Goal: Task Accomplishment & Management: Manage account settings

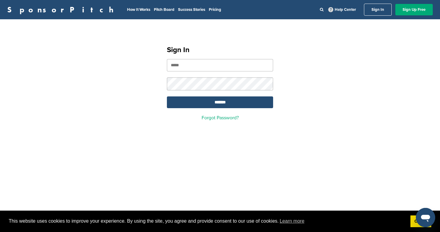
type input "**********"
click at [220, 103] on input "*******" at bounding box center [220, 103] width 106 height 12
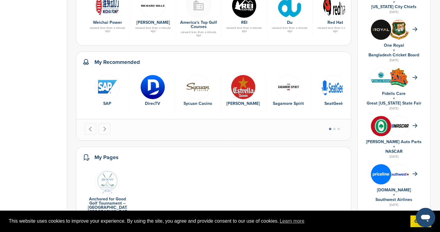
scroll to position [269, 0]
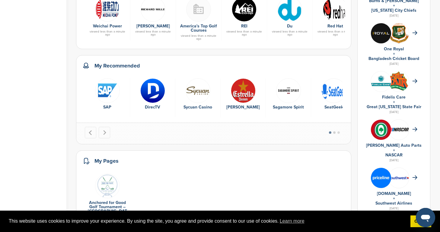
click at [335, 132] on button "Go to page 2" at bounding box center [334, 133] width 2 height 2
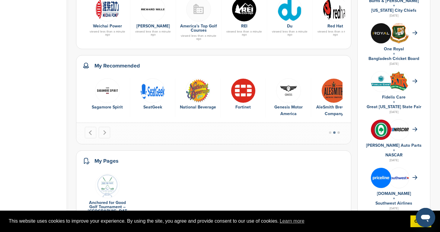
click at [340, 132] on button "Go to page 3" at bounding box center [338, 133] width 2 height 2
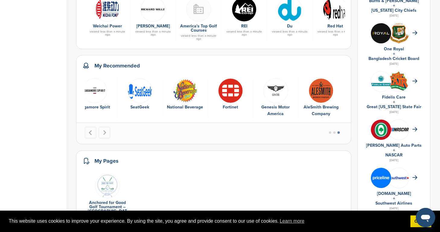
click at [235, 87] on img "8 of 10" at bounding box center [230, 90] width 25 height 25
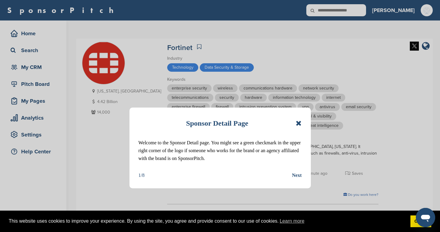
click at [298, 120] on icon at bounding box center [299, 123] width 6 height 7
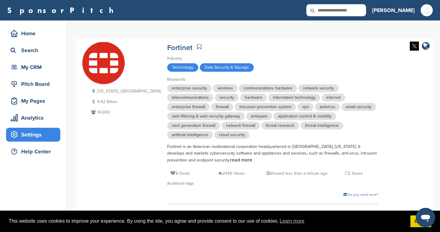
click at [30, 132] on div "Settings" at bounding box center [34, 134] width 51 height 11
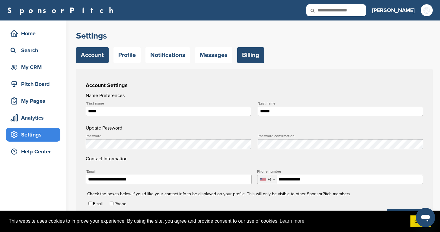
click at [247, 53] on link "Billing" at bounding box center [250, 55] width 27 height 16
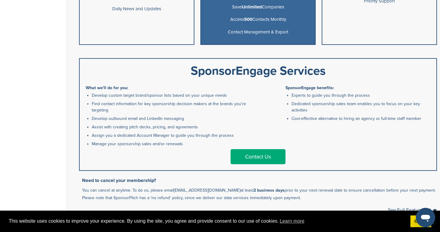
scroll to position [321, 0]
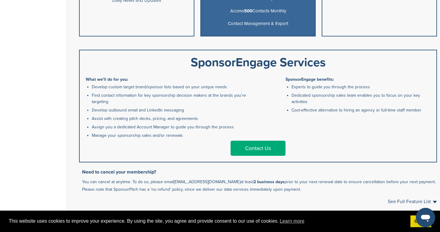
click at [249, 148] on link "Contact Us" at bounding box center [257, 148] width 55 height 15
